Goal: Transaction & Acquisition: Book appointment/travel/reservation

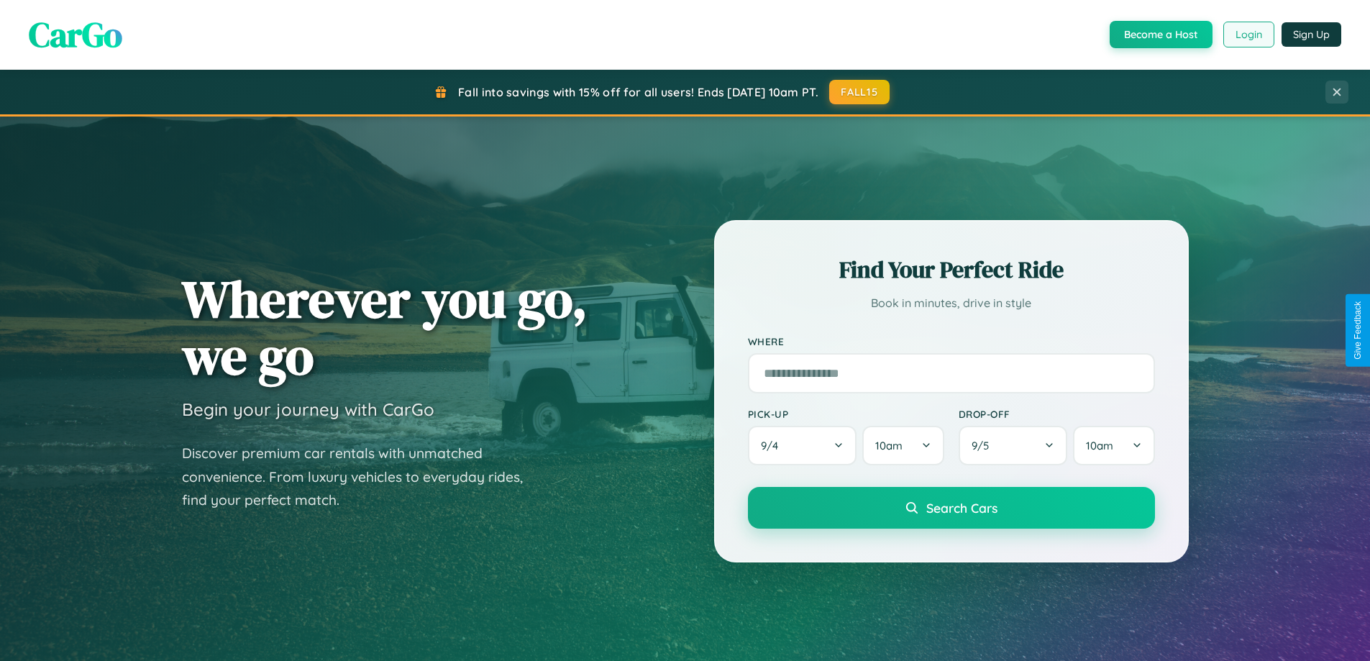
click at [1248, 35] on button "Login" at bounding box center [1248, 35] width 51 height 26
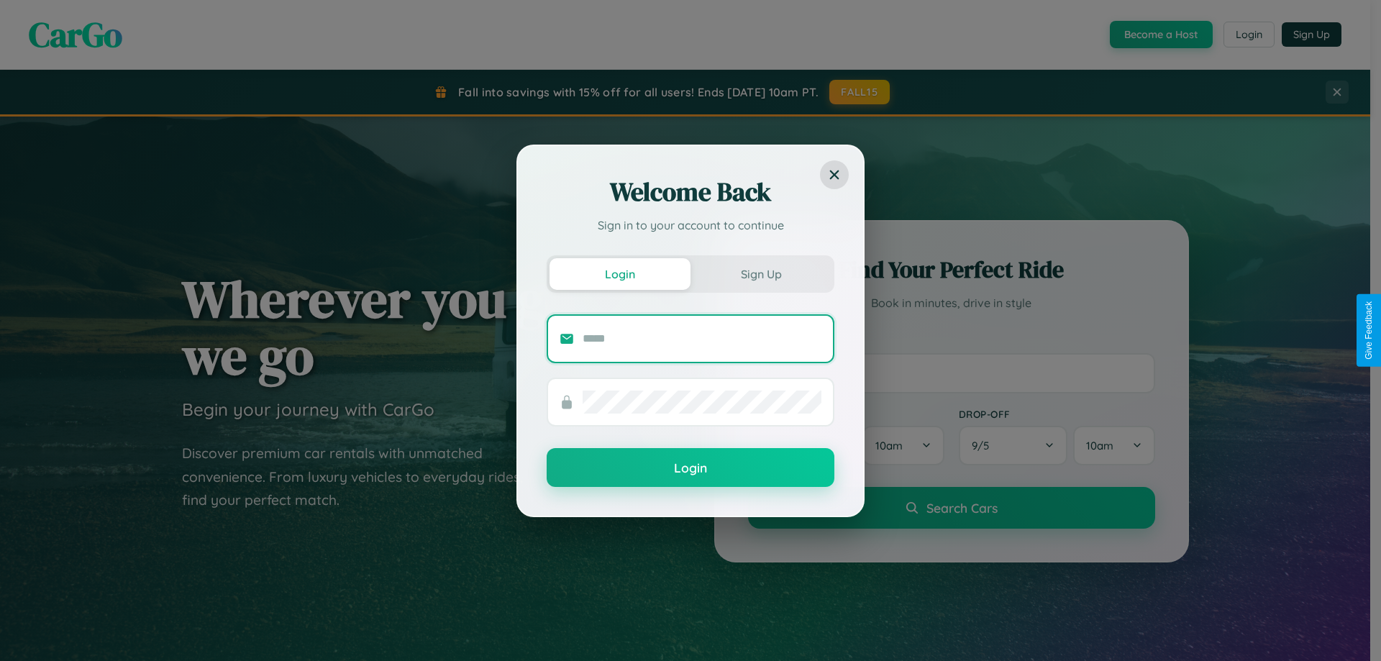
click at [702, 338] on input "text" at bounding box center [701, 338] width 239 height 23
type input "**********"
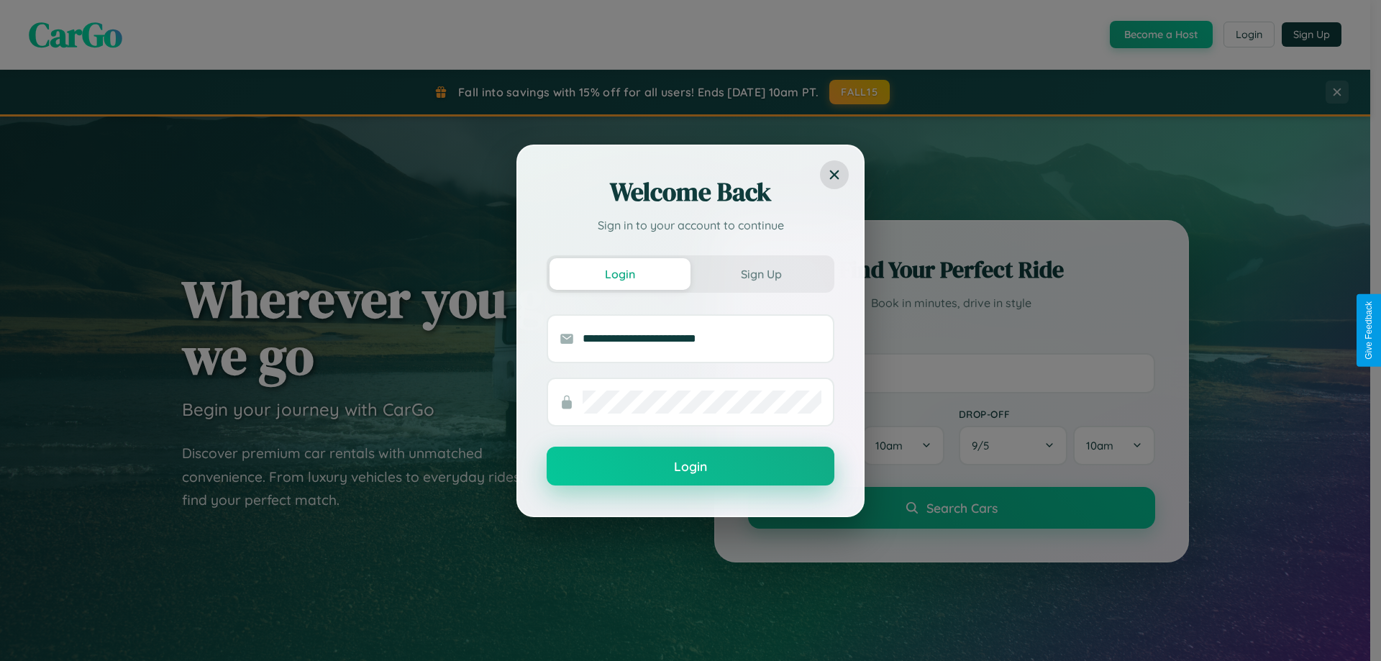
click at [690, 467] on button "Login" at bounding box center [691, 466] width 288 height 39
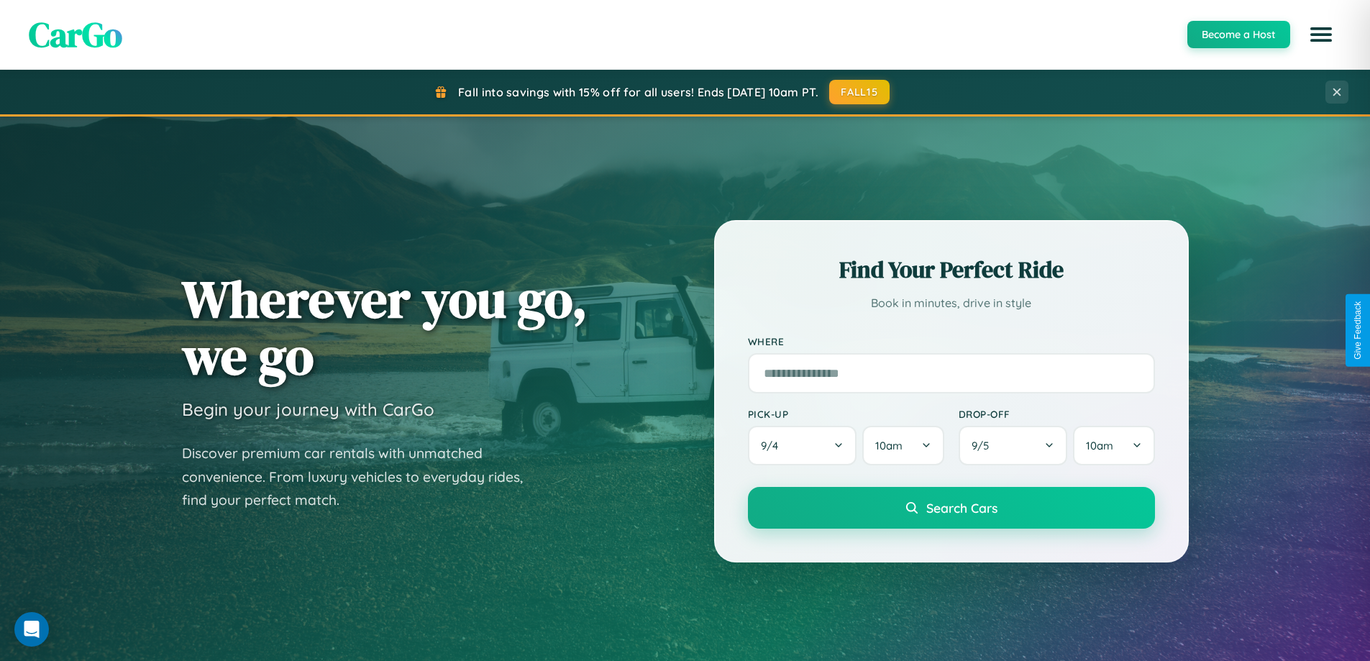
scroll to position [2311, 0]
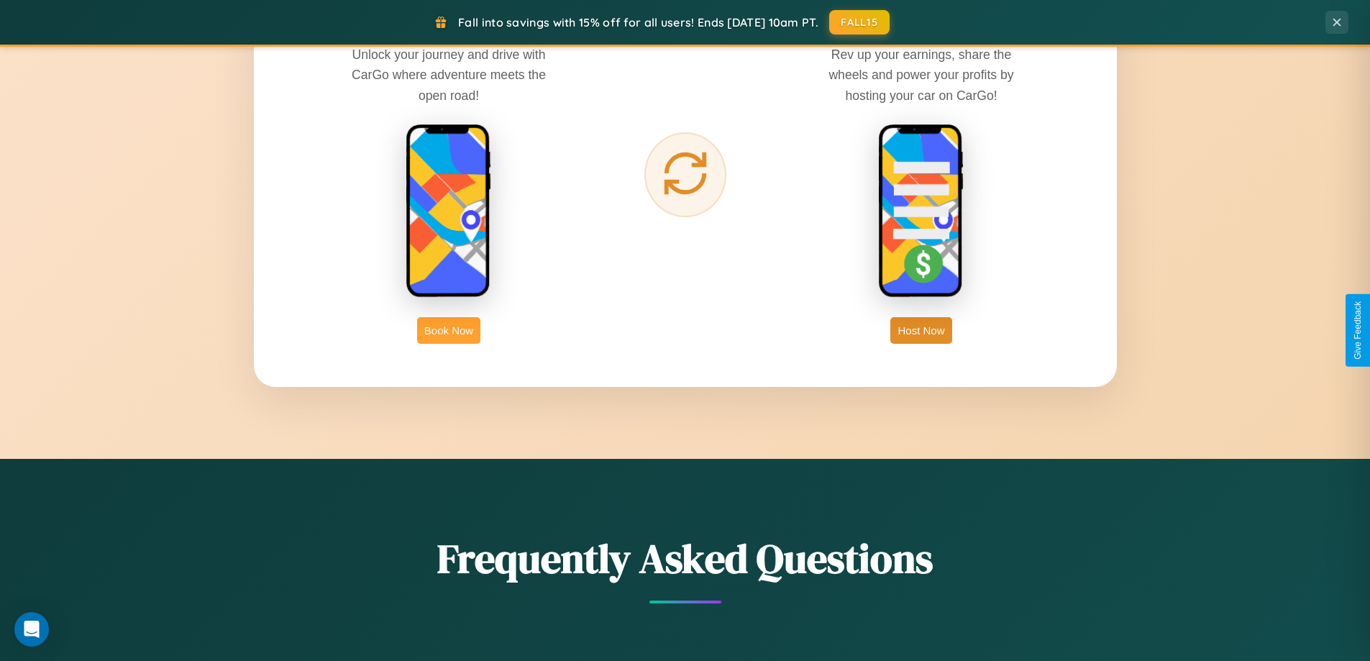
click at [449, 330] on button "Book Now" at bounding box center [448, 330] width 63 height 27
